Goal: Transaction & Acquisition: Purchase product/service

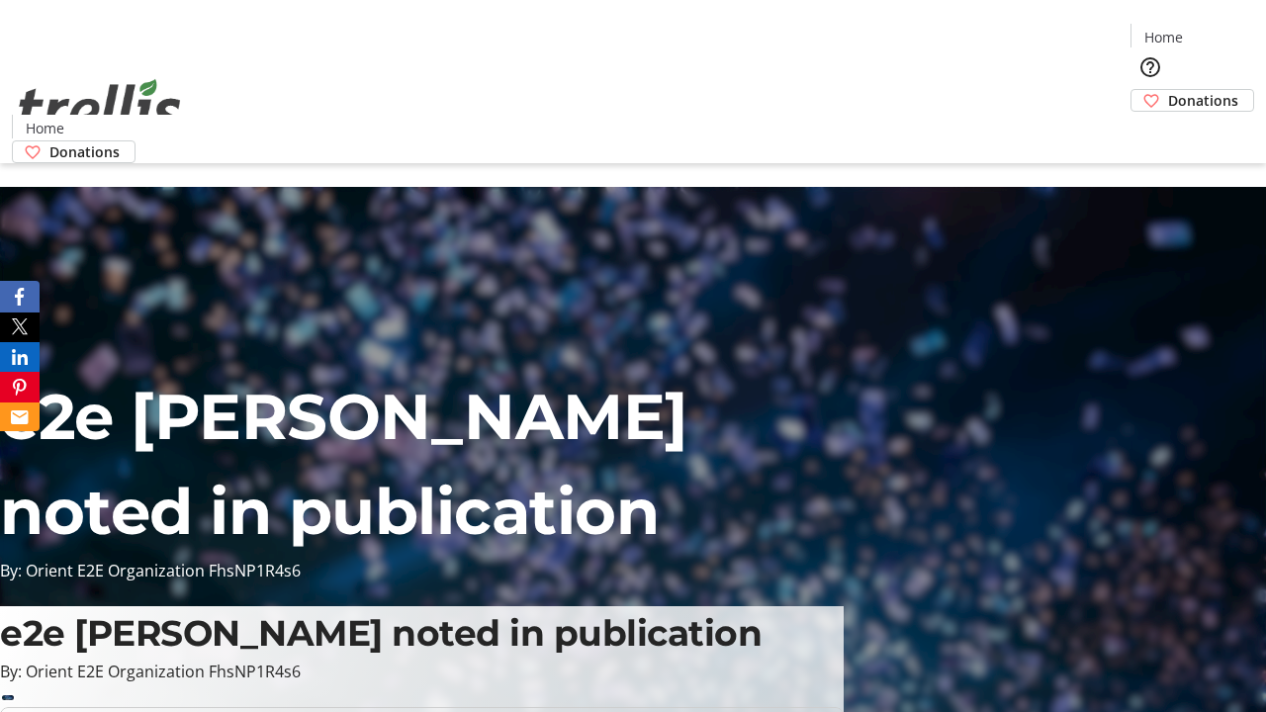
click at [1168, 90] on span "Donations" at bounding box center [1203, 100] width 70 height 21
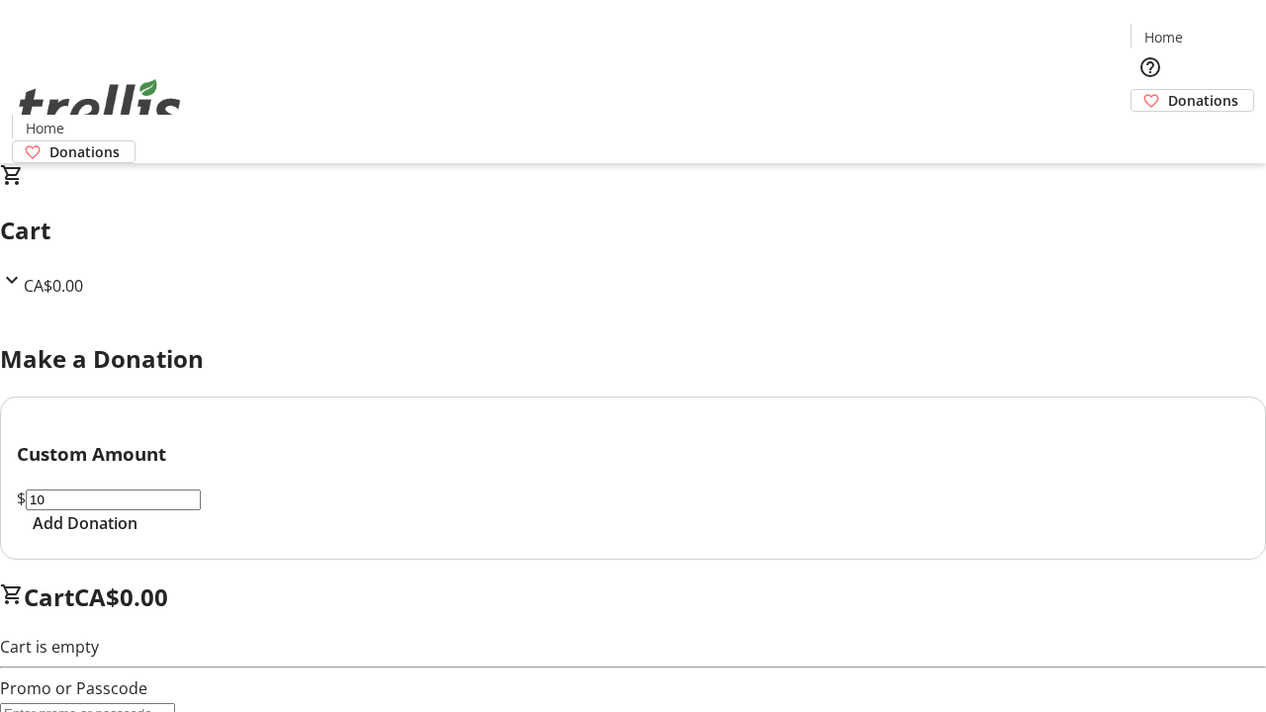
click at [137, 535] on span "Add Donation" at bounding box center [85, 523] width 105 height 24
